Goal: Information Seeking & Learning: Learn about a topic

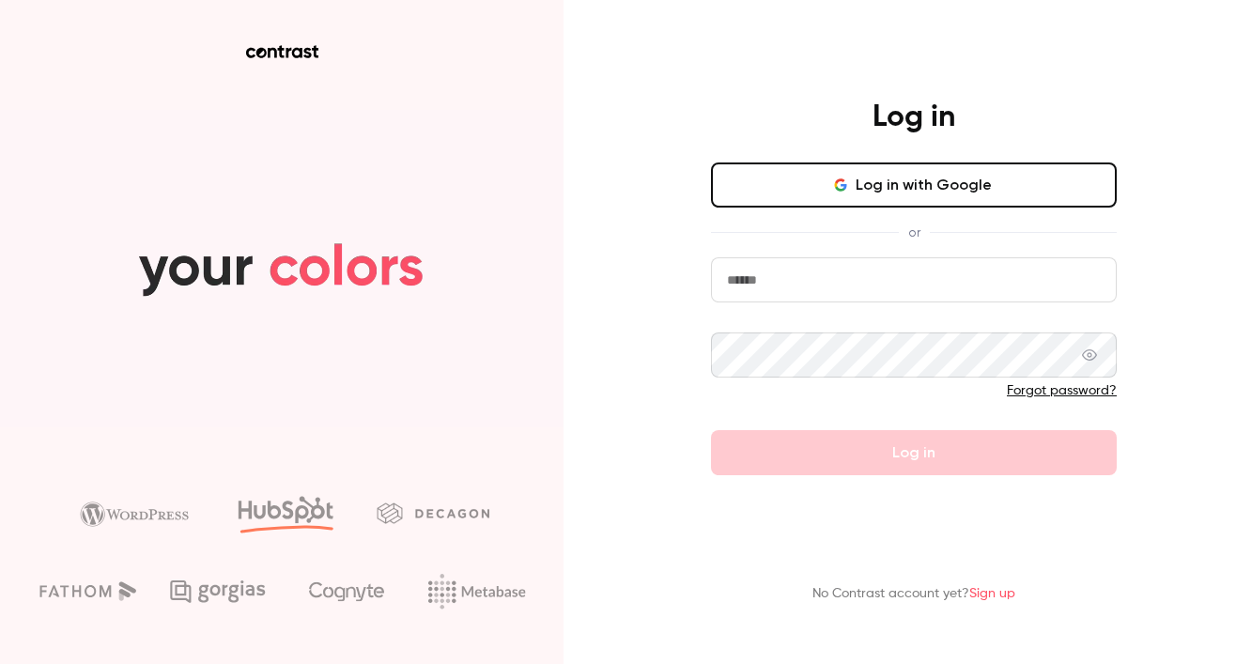
click at [879, 200] on button "Log in with Google" at bounding box center [914, 184] width 406 height 45
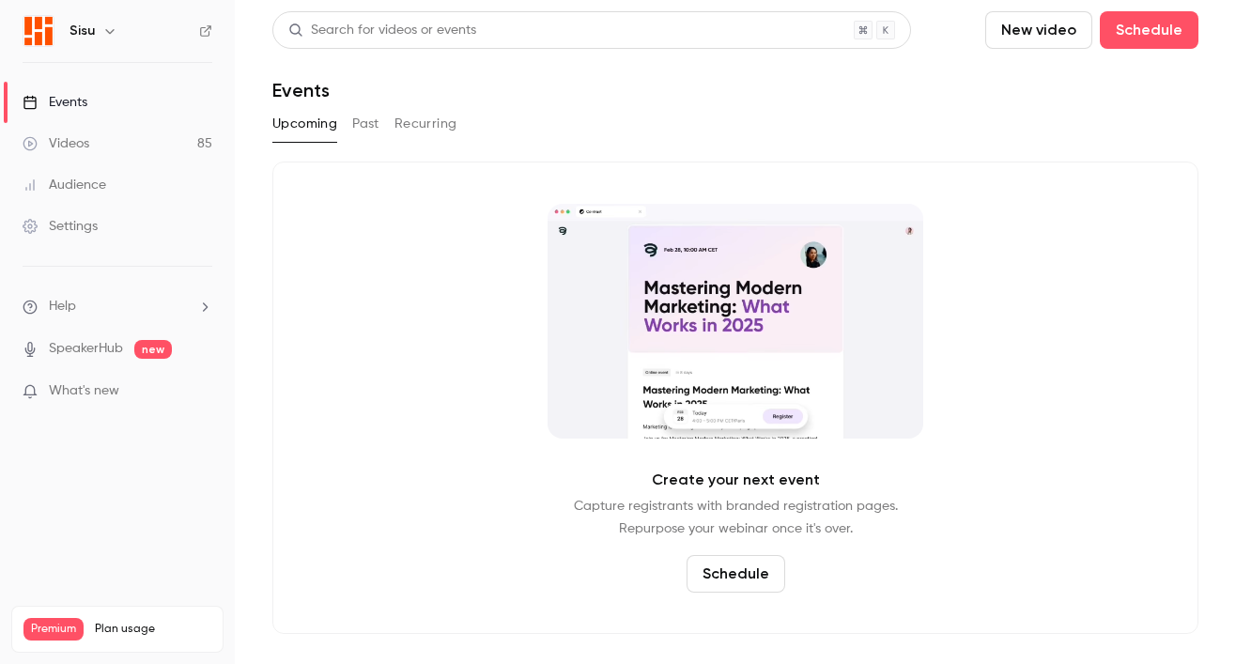
click at [81, 139] on div "Videos" at bounding box center [56, 143] width 67 height 19
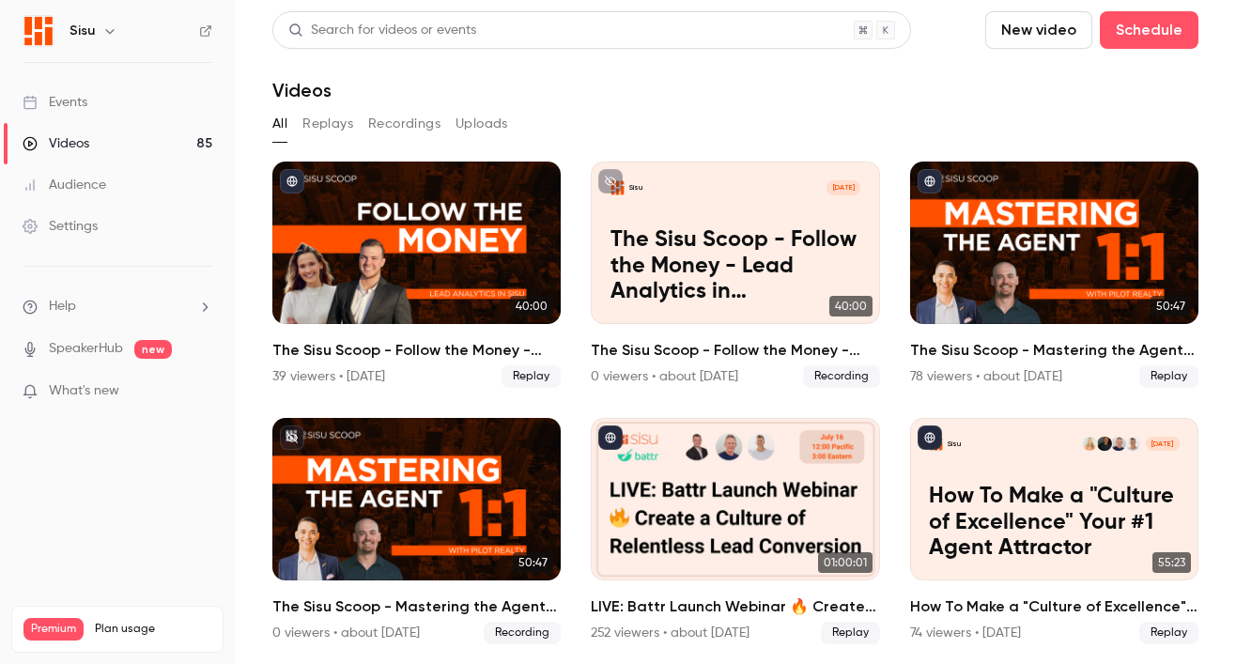
click at [385, 116] on button "Recordings" at bounding box center [404, 124] width 72 height 30
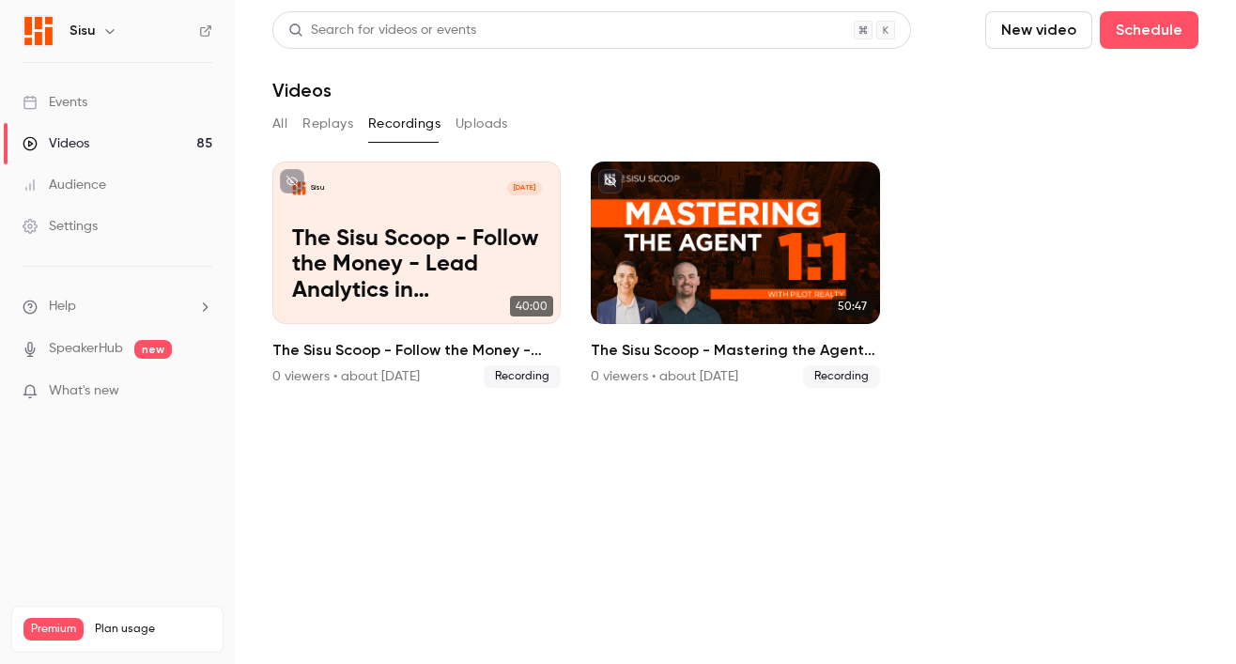
click at [96, 98] on link "Events" at bounding box center [117, 102] width 235 height 41
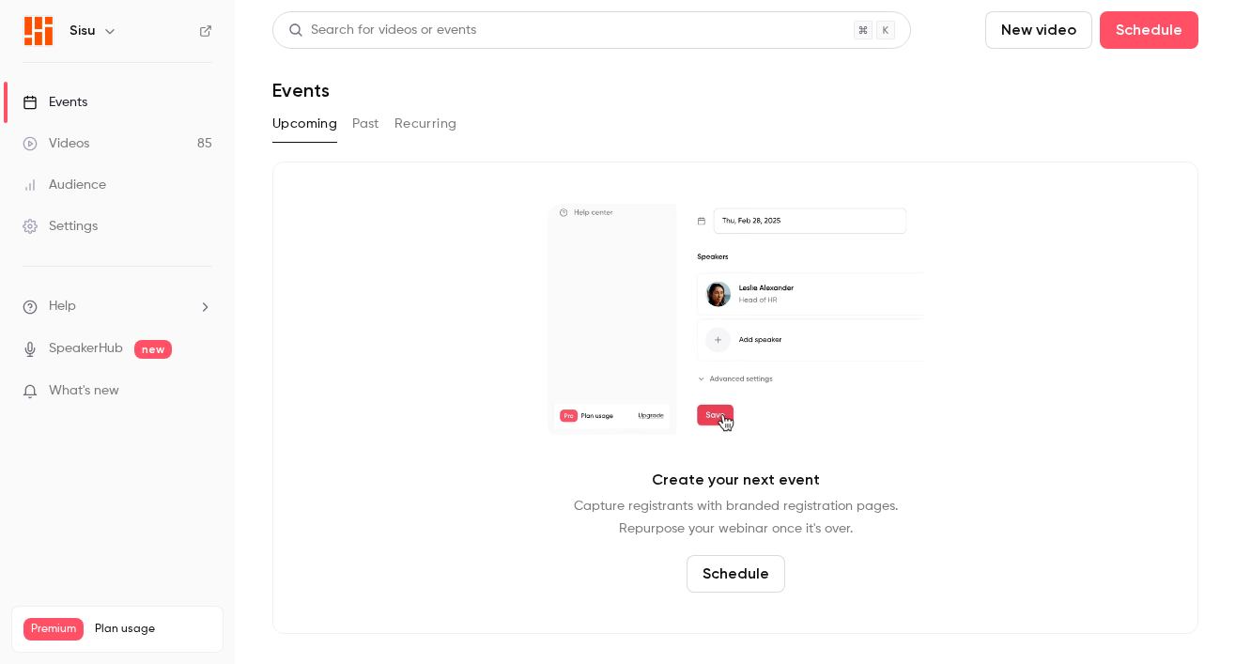
click at [345, 124] on div "Upcoming Past Recurring" at bounding box center [735, 124] width 926 height 30
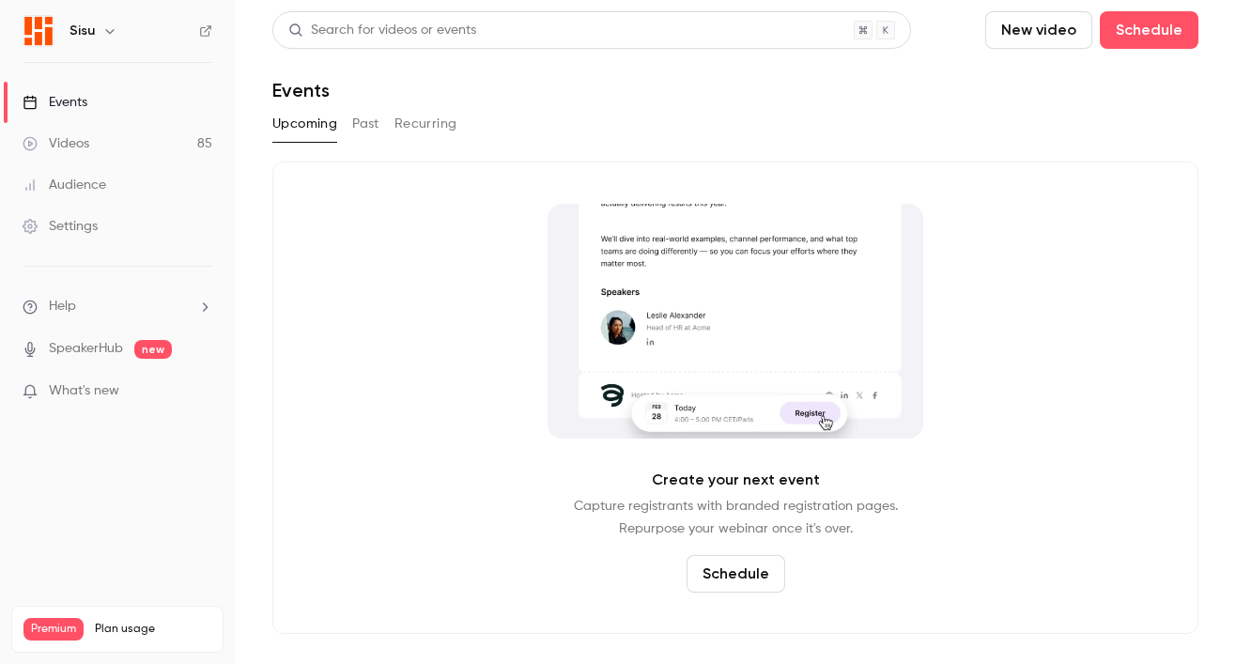
click at [362, 119] on button "Past" at bounding box center [365, 124] width 27 height 30
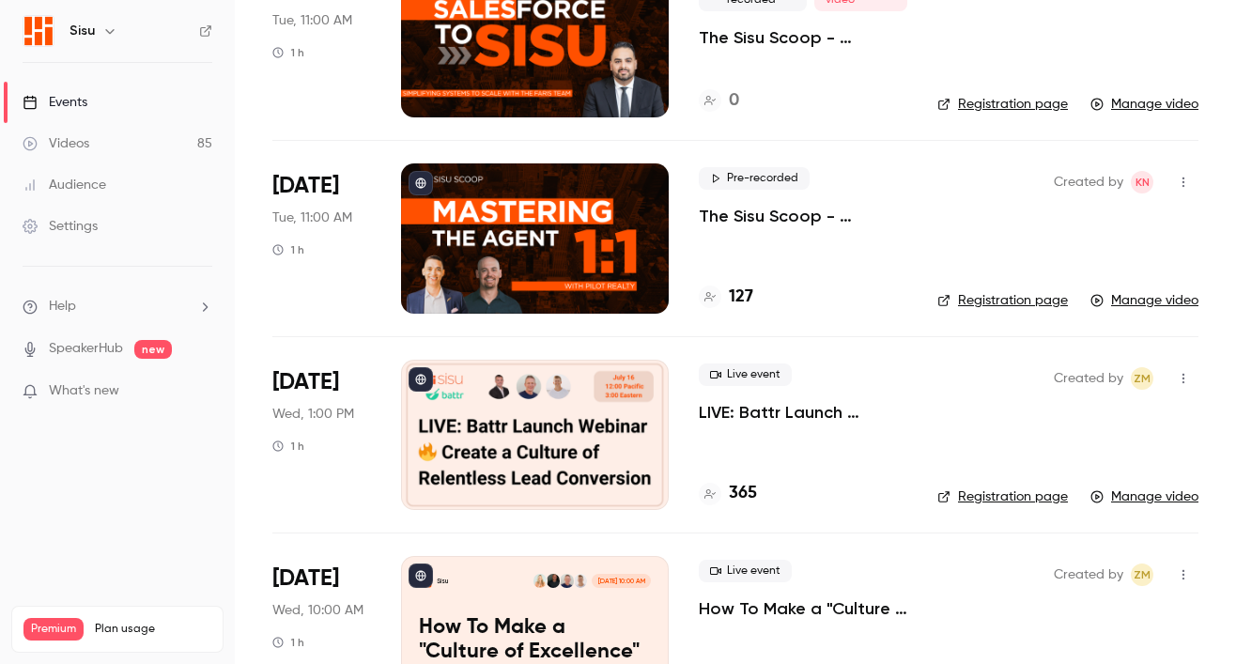
scroll to position [440, 0]
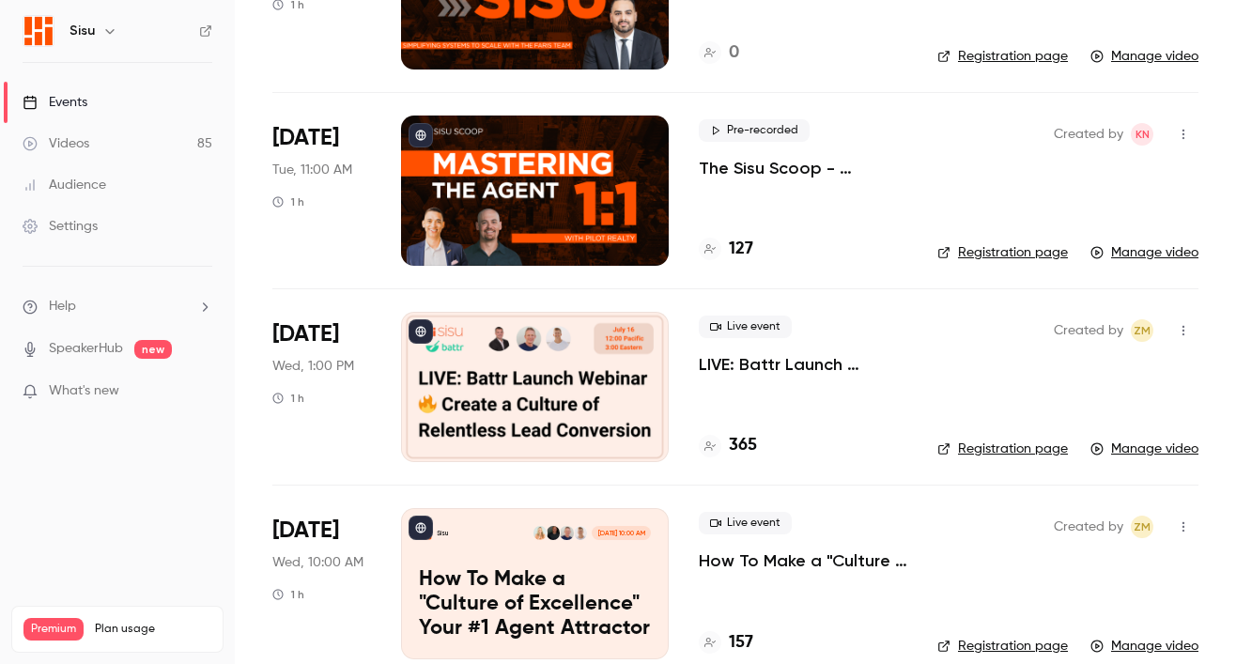
click at [768, 363] on p "LIVE: Battr Launch Webinar 🔥 Create a Culture of Relentless Lead Conversion" at bounding box center [803, 364] width 209 height 23
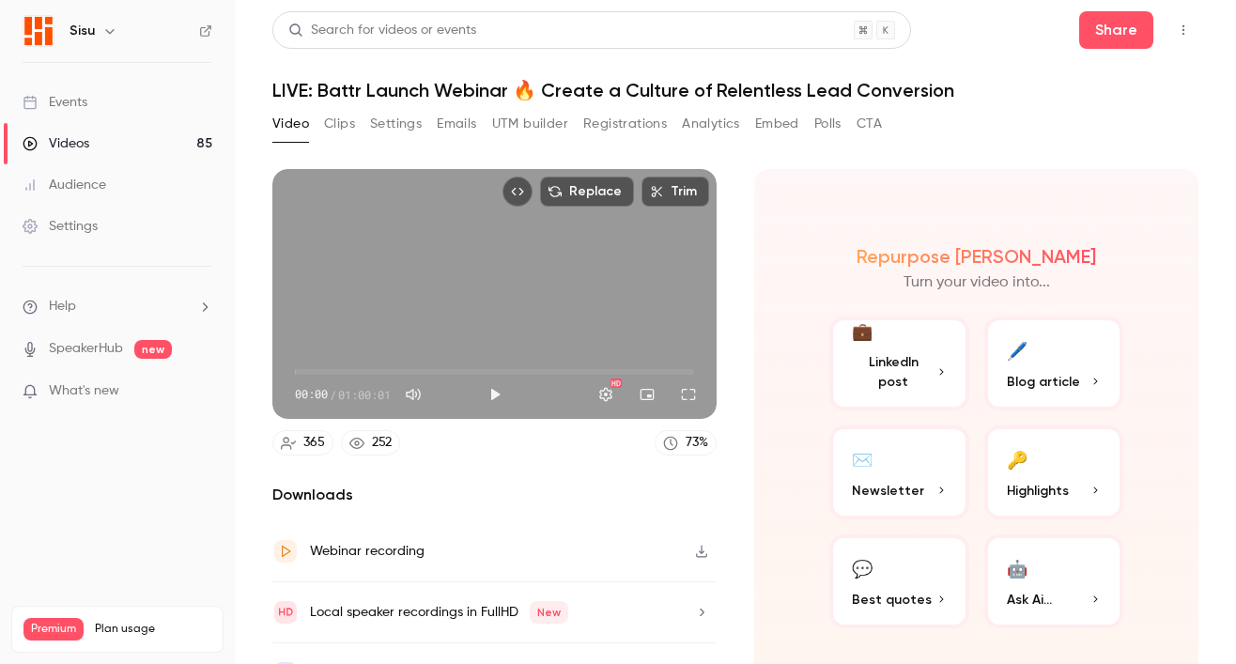
click at [1034, 488] on span "Highlights" at bounding box center [1038, 491] width 62 height 20
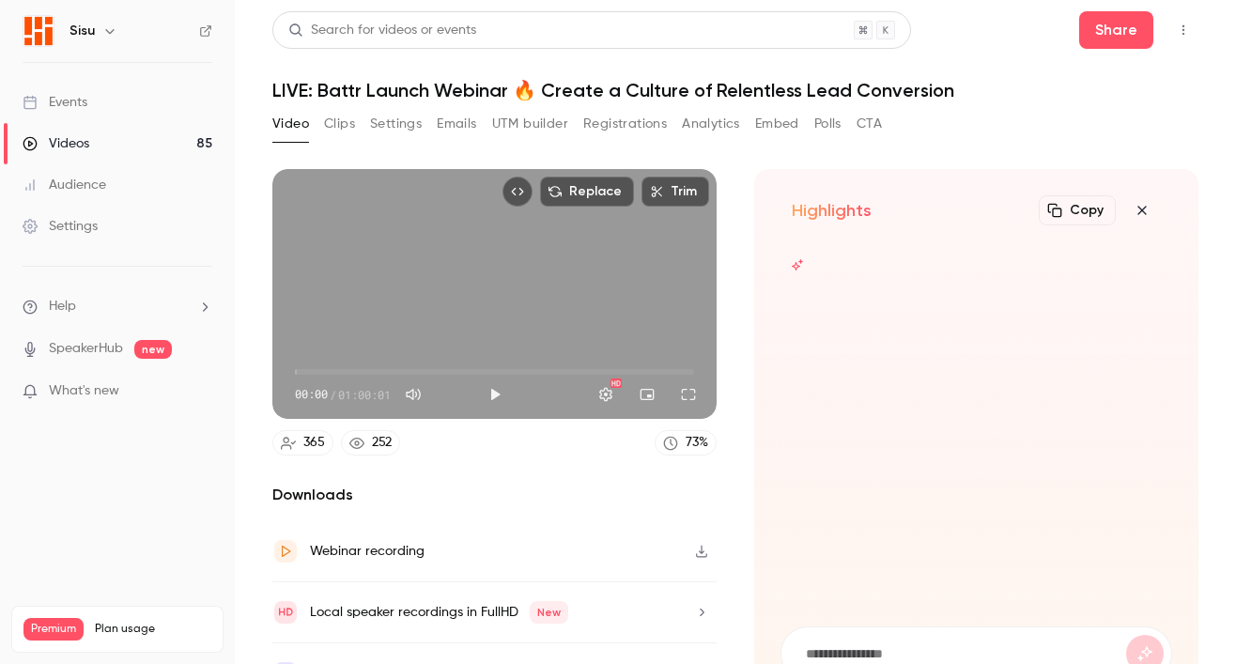
click at [907, 590] on div at bounding box center [977, 424] width 392 height 360
click at [1131, 209] on icon "button" at bounding box center [1142, 210] width 23 height 15
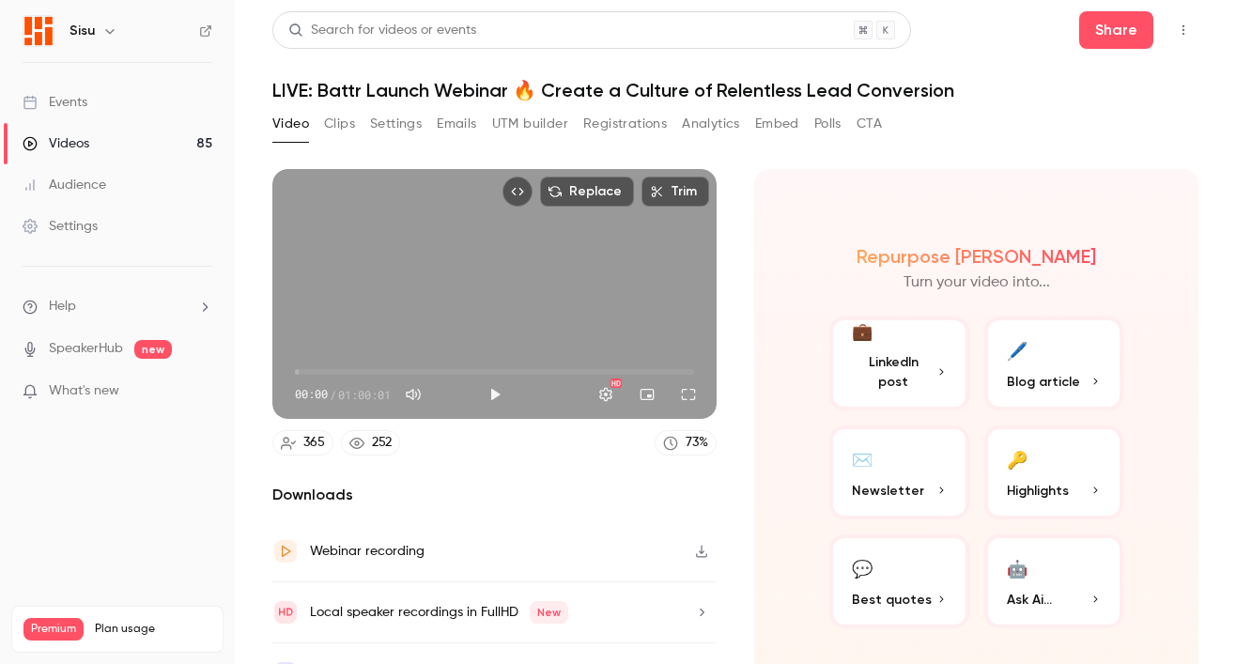
click at [906, 556] on button "💬 Best quotes" at bounding box center [899, 581] width 140 height 94
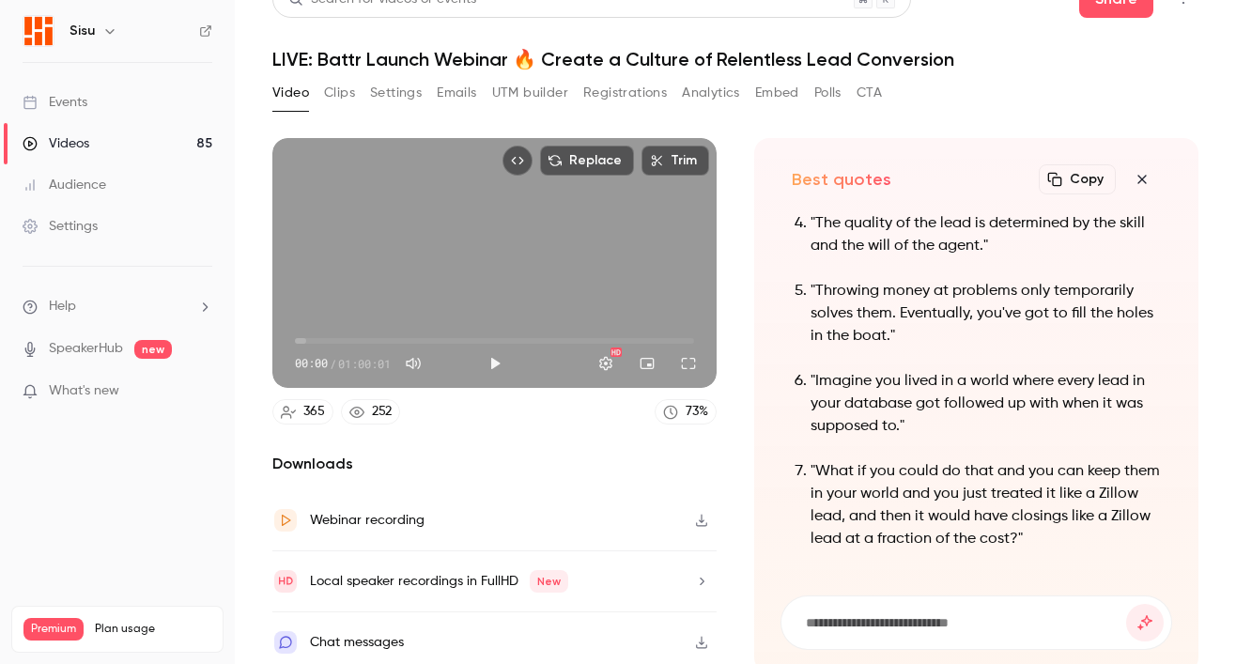
scroll to position [36, 0]
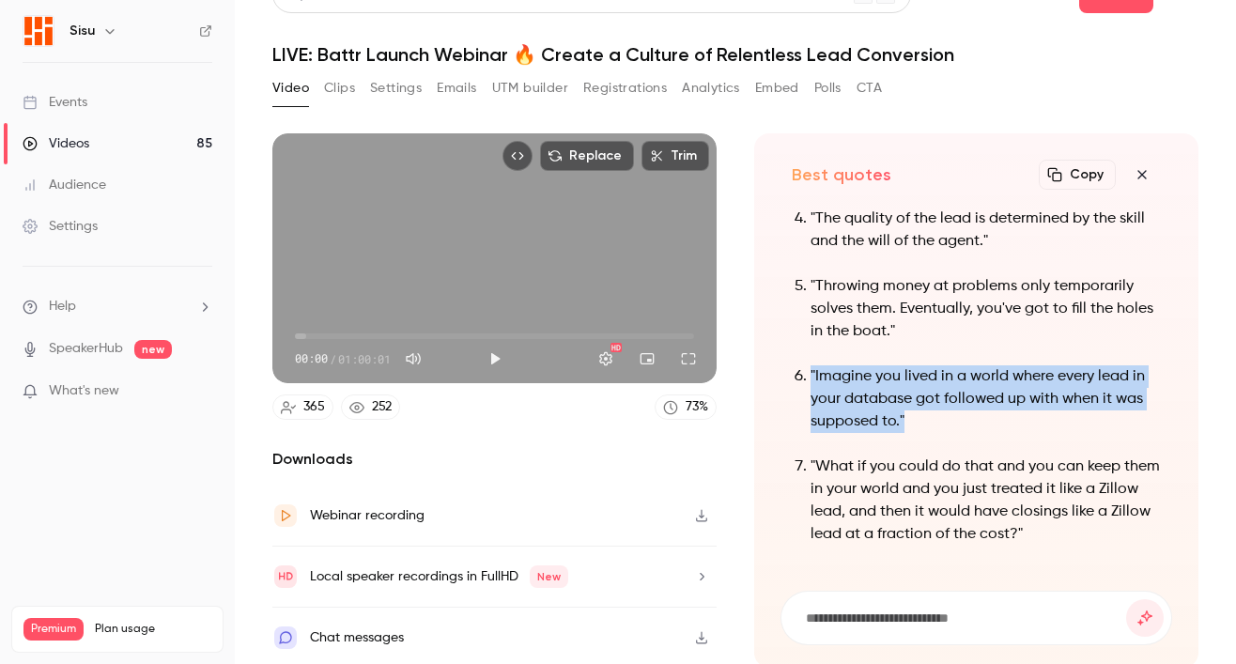
drag, startPoint x: 935, startPoint y: 417, endPoint x: 803, endPoint y: 375, distance: 138.1
click at [811, 375] on p ""Imagine you lived in a world where every lead in your database got followed up…" at bounding box center [986, 399] width 350 height 68
copy p ""Imagine you lived in a world where every lead in your database got followed up…"
click at [940, 422] on p ""Imagine you lived in a world where every lead in your database got followed up…" at bounding box center [986, 399] width 350 height 68
drag, startPoint x: 928, startPoint y: 417, endPoint x: 801, endPoint y: 372, distance: 134.6
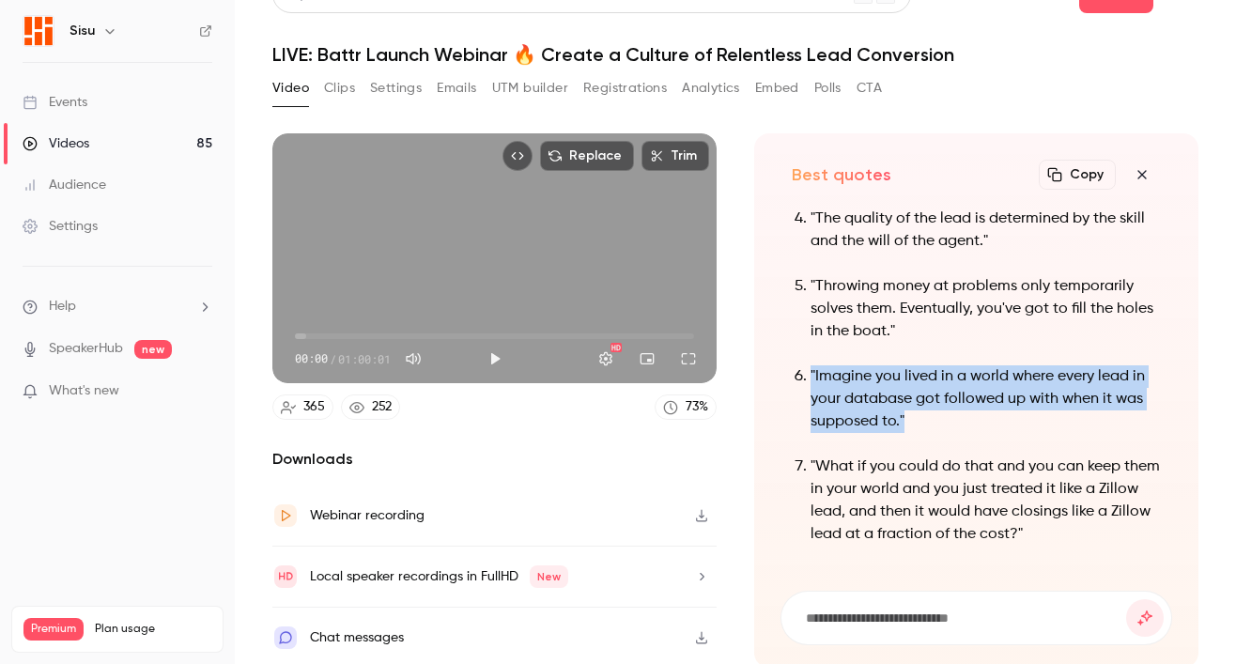
click at [811, 372] on li ""Imagine you lived in a world where every lead in your database got followed up…" at bounding box center [986, 399] width 350 height 68
copy p ""Imagine you lived in a world where every lead in your database got followed up…"
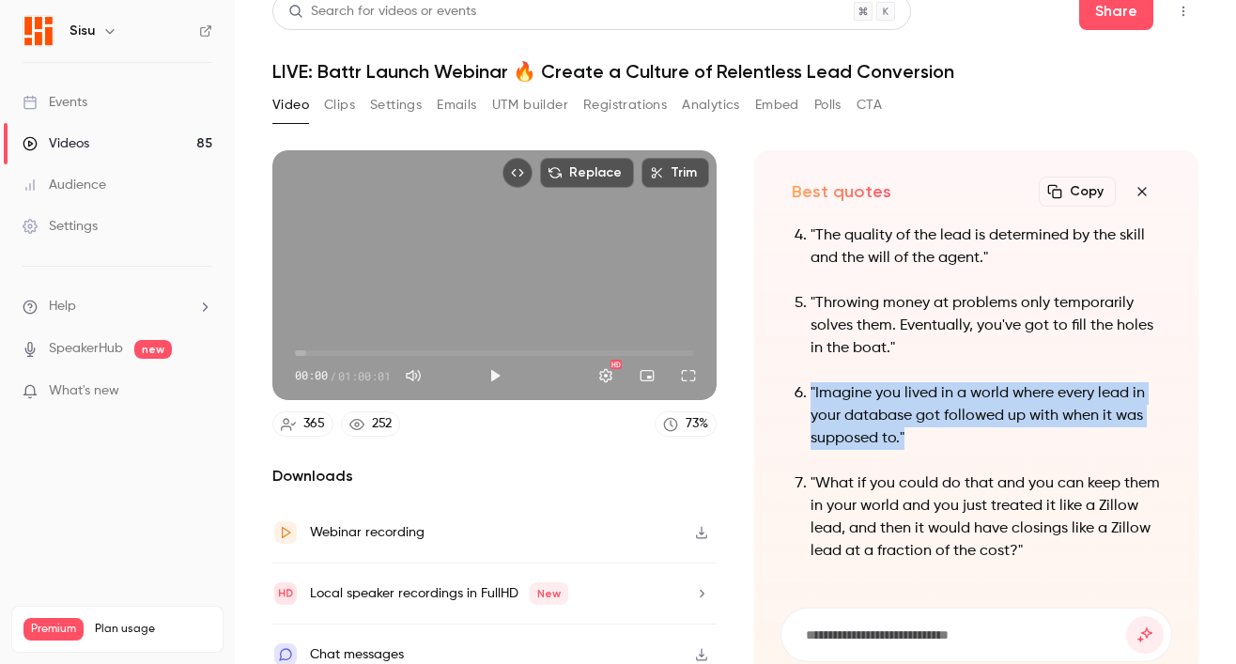
scroll to position [0, 0]
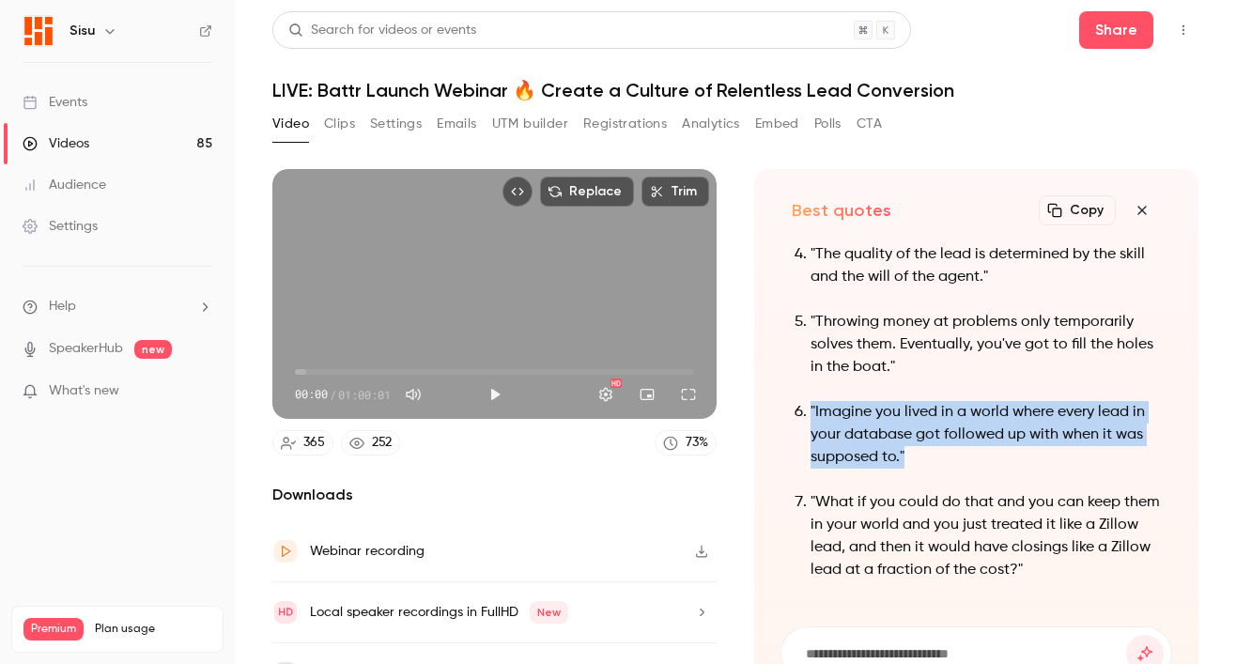
click at [1176, 35] on button "Top Bar Actions" at bounding box center [1183, 30] width 30 height 30
